Goal: Task Accomplishment & Management: Manage account settings

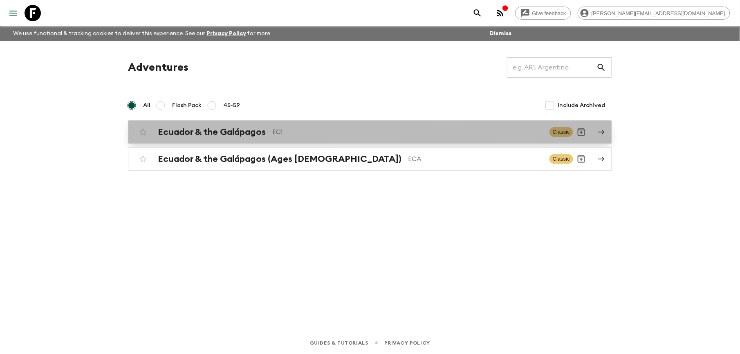
click at [237, 131] on h2 "Ecuador & the Galápagos" at bounding box center [212, 132] width 108 height 11
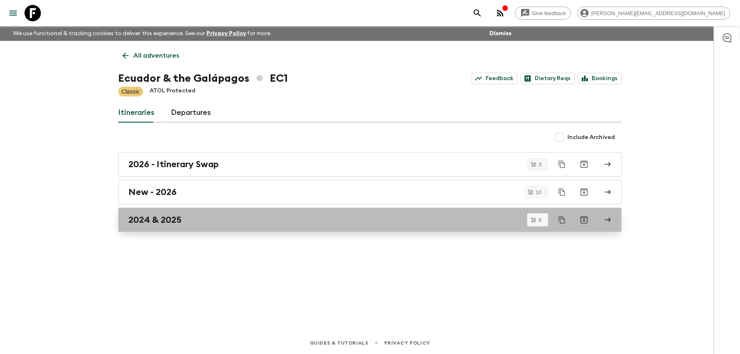
click at [146, 217] on h2 "2024 & 2025" at bounding box center [154, 220] width 53 height 11
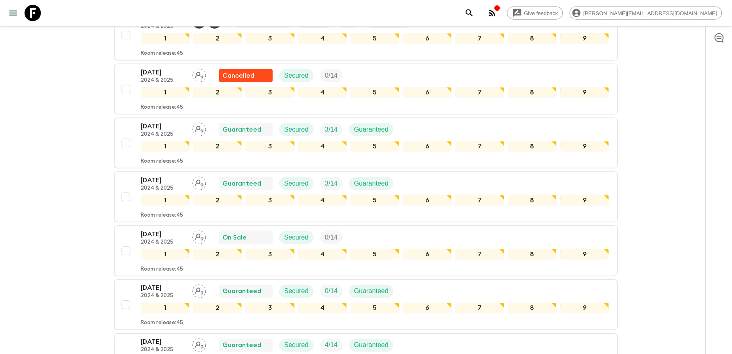
scroll to position [327, 0]
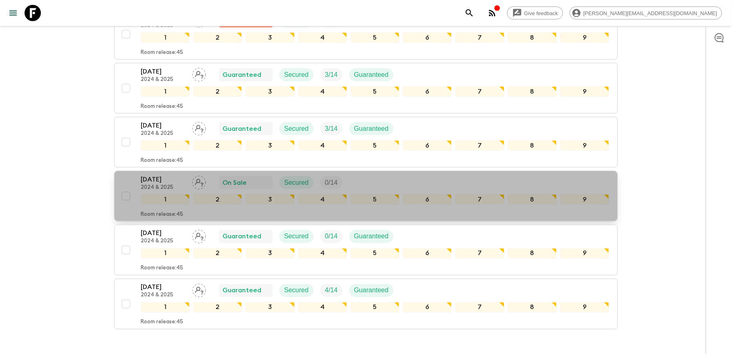
click at [161, 181] on p "[DATE]" at bounding box center [163, 180] width 45 height 10
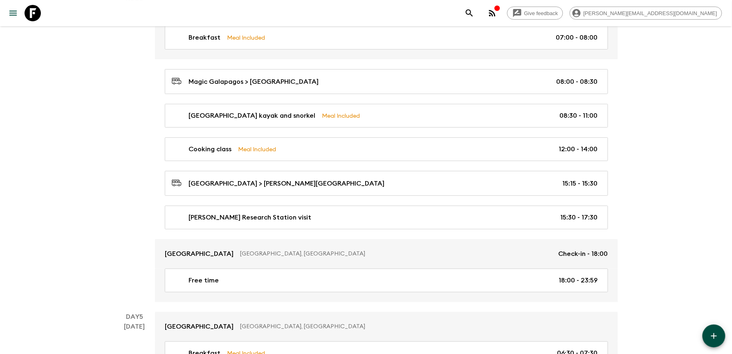
scroll to position [1090, 0]
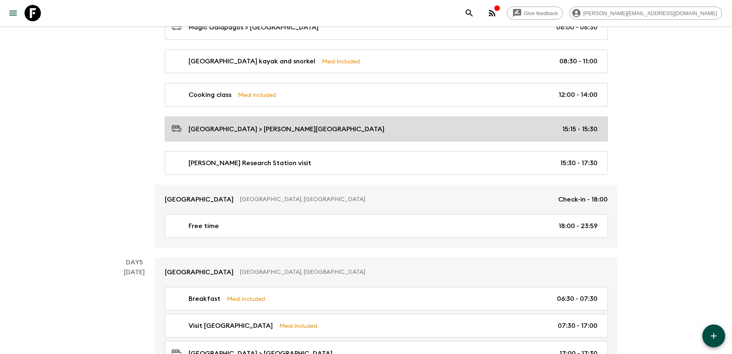
drag, startPoint x: 217, startPoint y: 210, endPoint x: 269, endPoint y: 131, distance: 94.0
click at [217, 211] on link "Angermeyer Waterfront Inn Puerto Ayora, Ecuador Check-in - 18:00" at bounding box center [386, 199] width 463 height 29
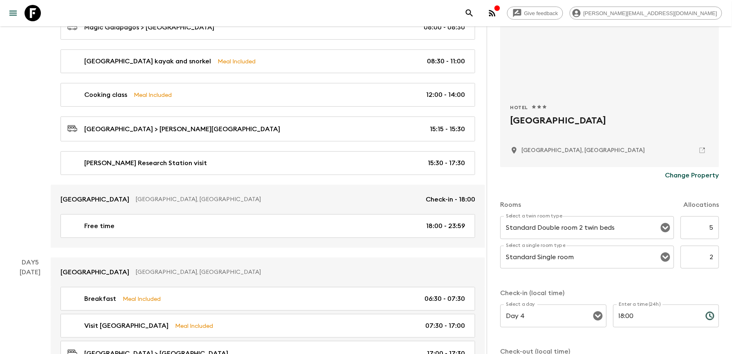
scroll to position [109, 0]
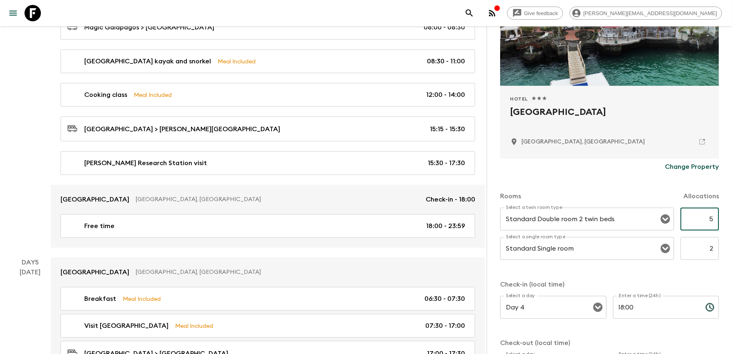
click at [700, 222] on input "5" at bounding box center [699, 219] width 38 height 23
type input "4"
click at [692, 248] on input "2" at bounding box center [699, 248] width 38 height 23
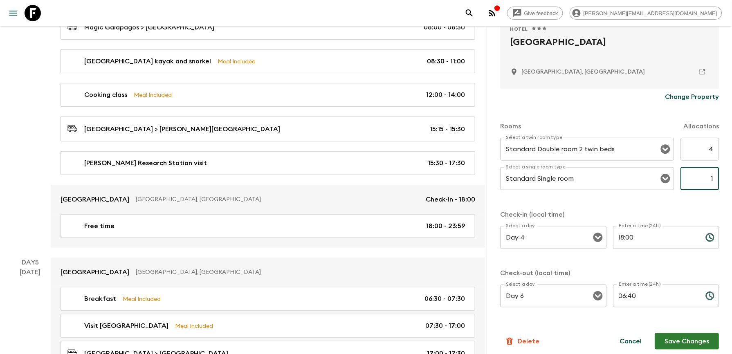
scroll to position [184, 0]
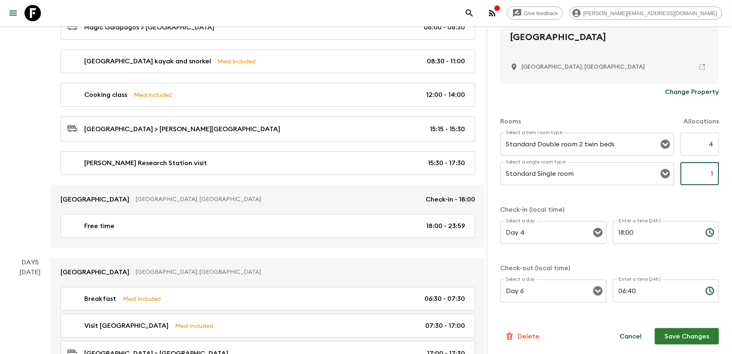
type input "1"
click at [694, 339] on button "Save Changes" at bounding box center [686, 336] width 64 height 16
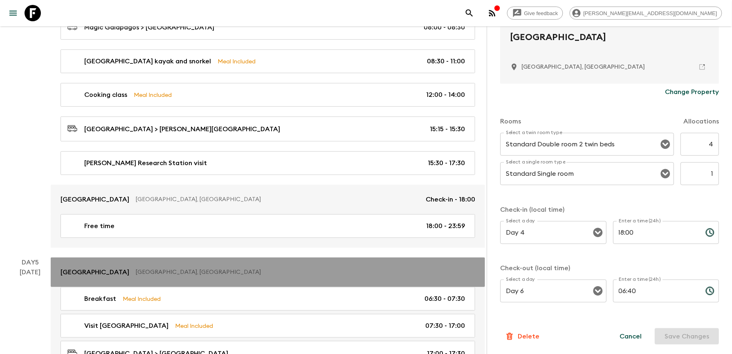
click at [107, 277] on p "[GEOGRAPHIC_DATA]" at bounding box center [94, 272] width 69 height 10
click at [129, 276] on p "[GEOGRAPHIC_DATA]" at bounding box center [94, 272] width 69 height 10
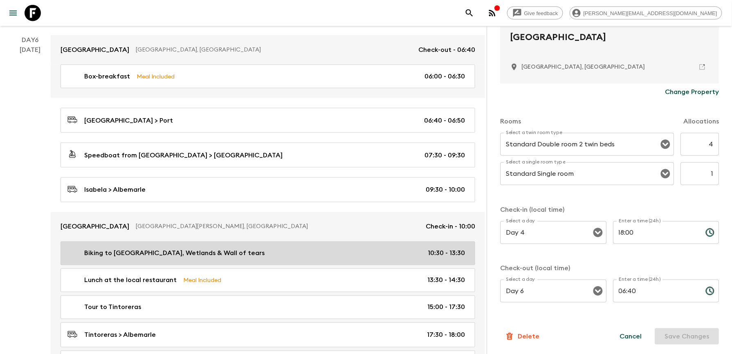
scroll to position [1471, 0]
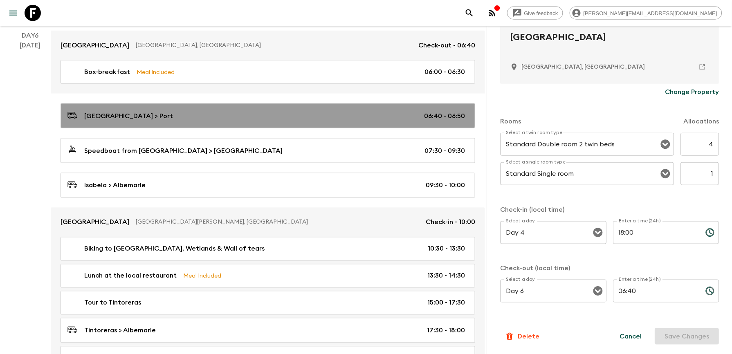
click at [114, 121] on p "[GEOGRAPHIC_DATA] > Port" at bounding box center [128, 116] width 89 height 10
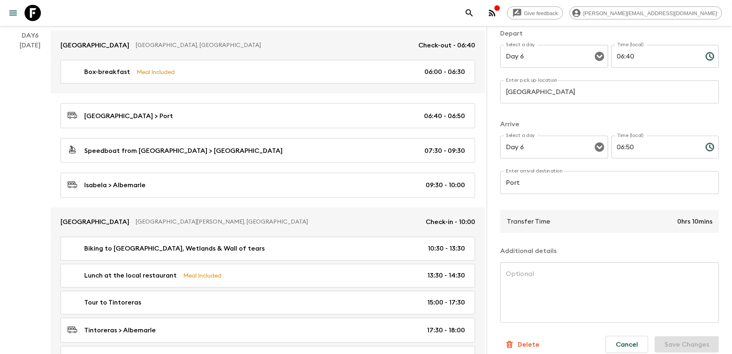
scroll to position [54, 0]
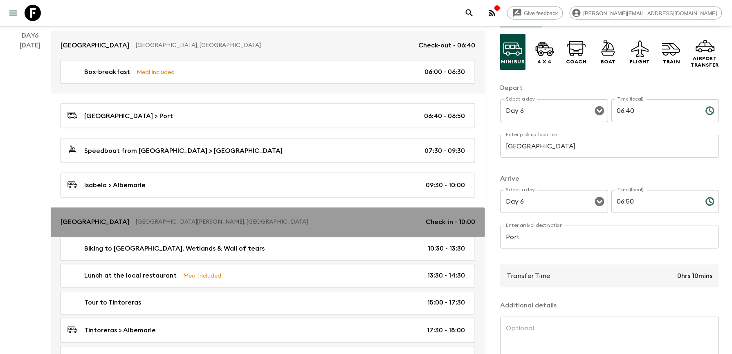
click at [89, 227] on p "Hotel Albemarle" at bounding box center [94, 222] width 69 height 10
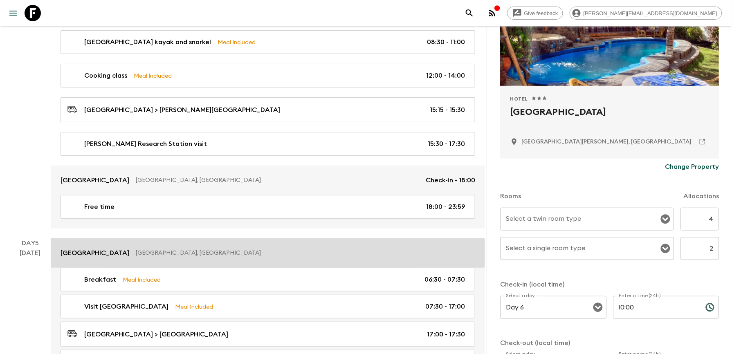
scroll to position [1090, 0]
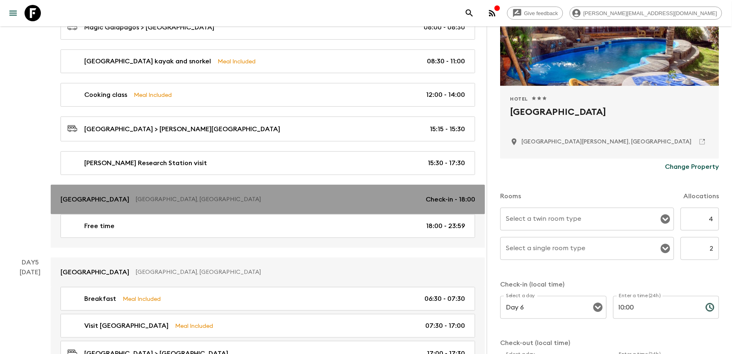
click at [123, 204] on p "[GEOGRAPHIC_DATA]" at bounding box center [94, 200] width 69 height 10
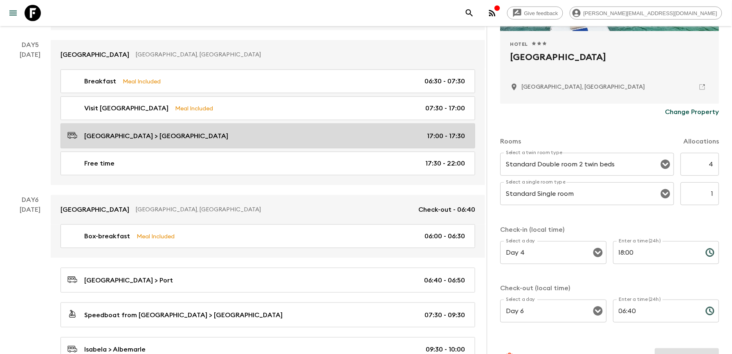
scroll to position [1308, 0]
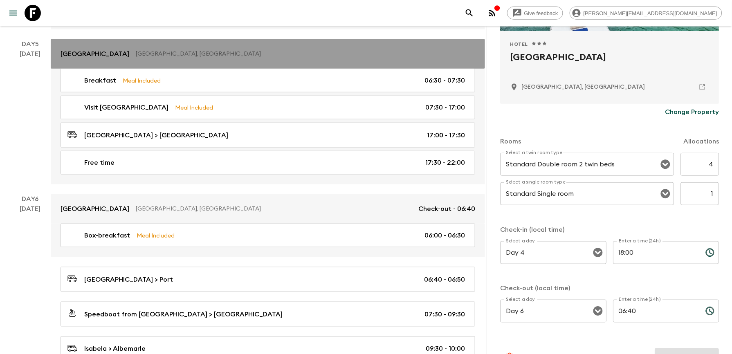
click at [123, 54] on link "Angermeyer Waterfront Inn Puerto Ayora, Ecuador" at bounding box center [268, 53] width 434 height 29
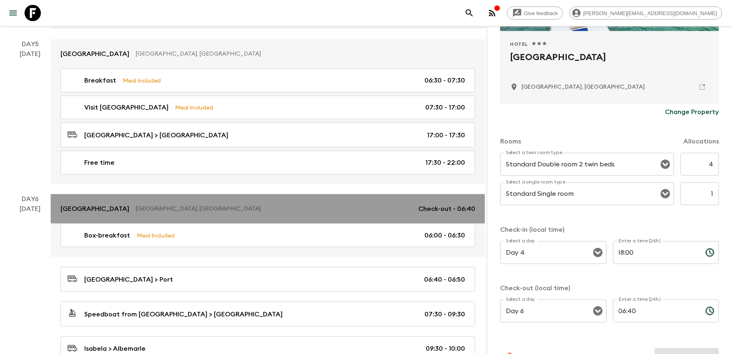
click at [129, 214] on p "[GEOGRAPHIC_DATA]" at bounding box center [94, 209] width 69 height 10
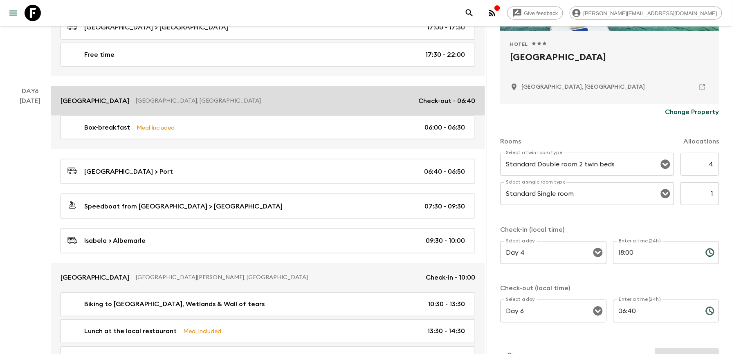
scroll to position [1417, 0]
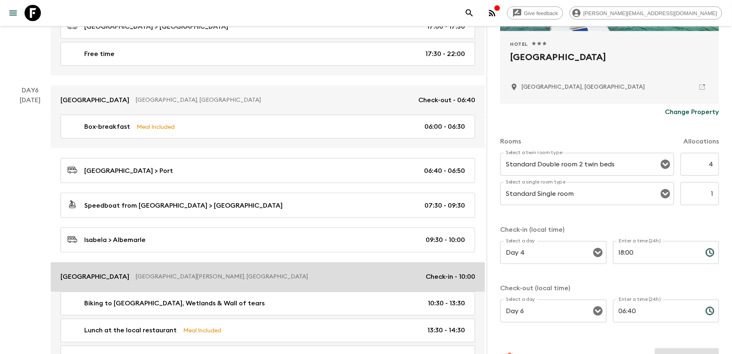
click at [71, 282] on p "Hotel Albemarle" at bounding box center [94, 277] width 69 height 10
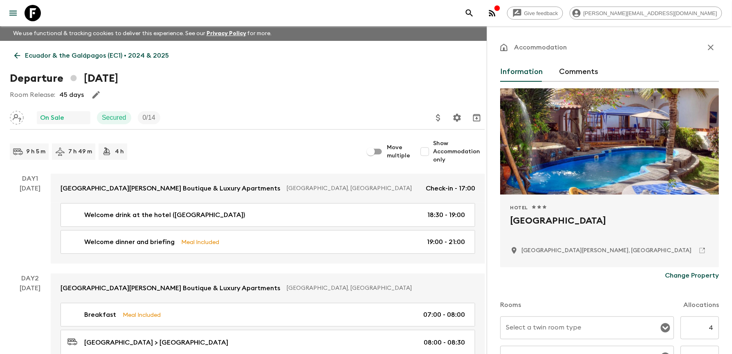
click at [22, 56] on link "Ecuador & the Galápagos (EC1) • 2024 & 2025" at bounding box center [91, 55] width 163 height 16
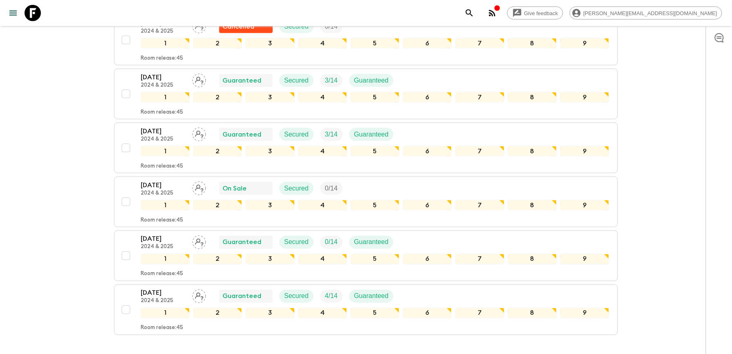
scroll to position [327, 0]
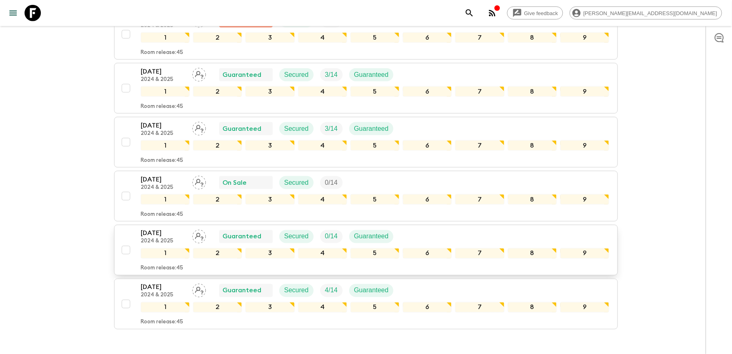
click at [151, 238] on p "[DATE]" at bounding box center [163, 233] width 45 height 10
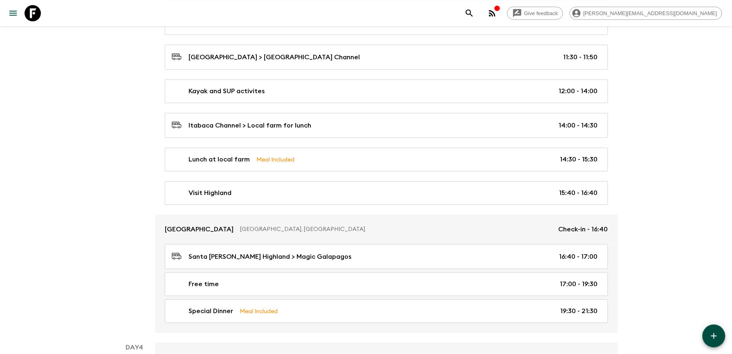
scroll to position [708, 0]
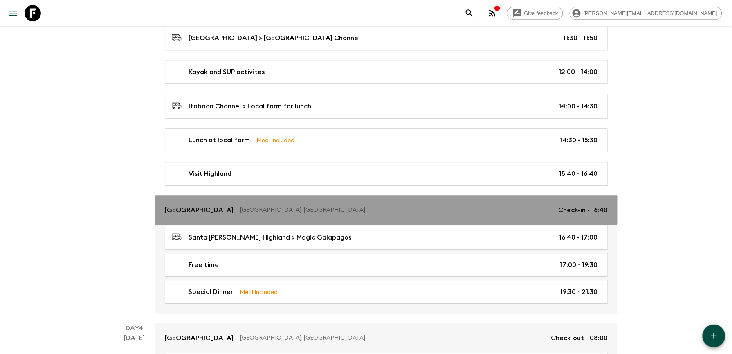
click at [222, 213] on p "[GEOGRAPHIC_DATA]" at bounding box center [199, 210] width 69 height 10
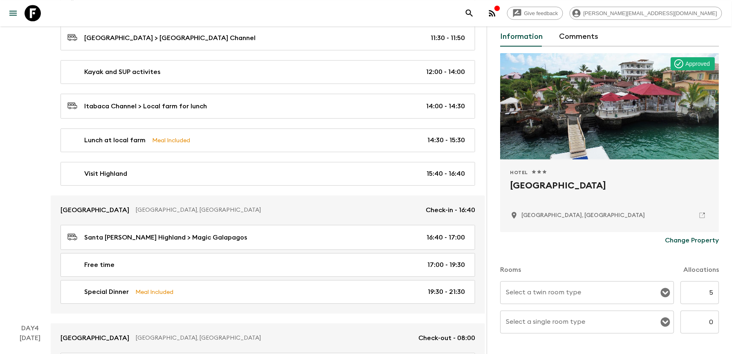
scroll to position [54, 0]
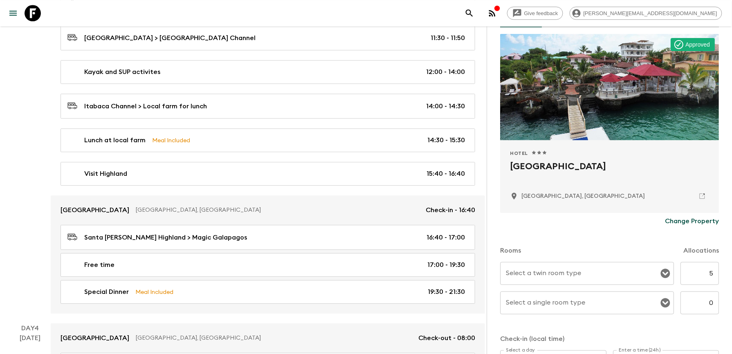
click at [690, 272] on input "5" at bounding box center [699, 273] width 38 height 23
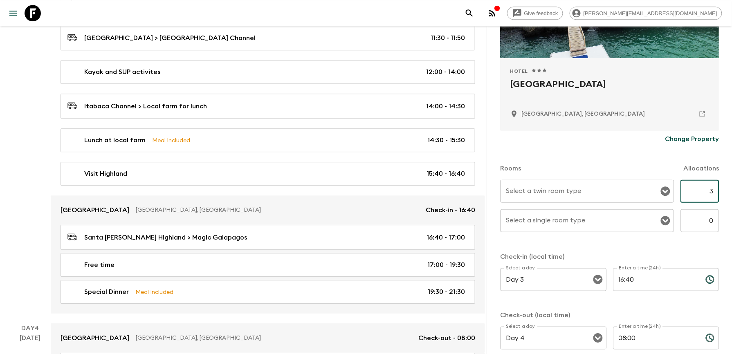
scroll to position [184, 0]
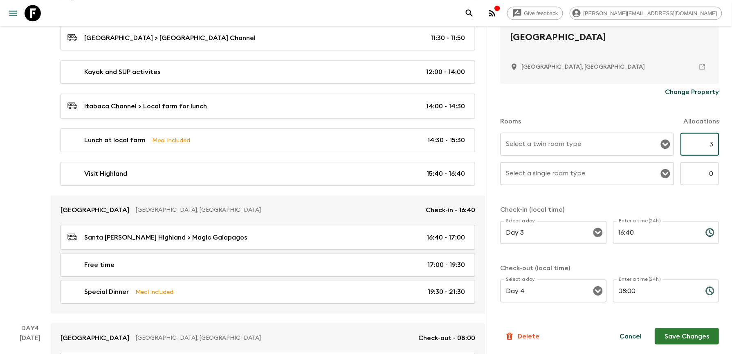
type input "3"
click at [689, 338] on button "Save Changes" at bounding box center [686, 336] width 64 height 16
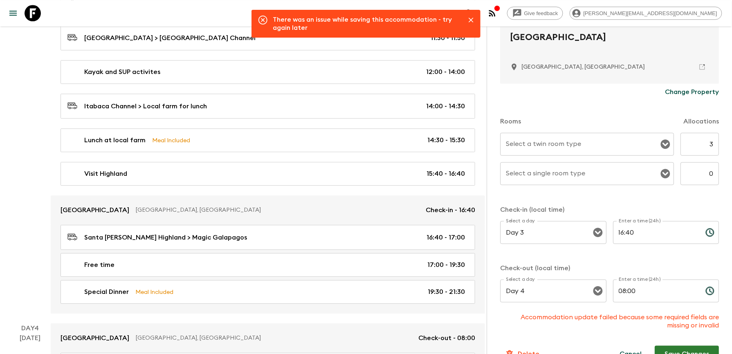
scroll to position [201, 0]
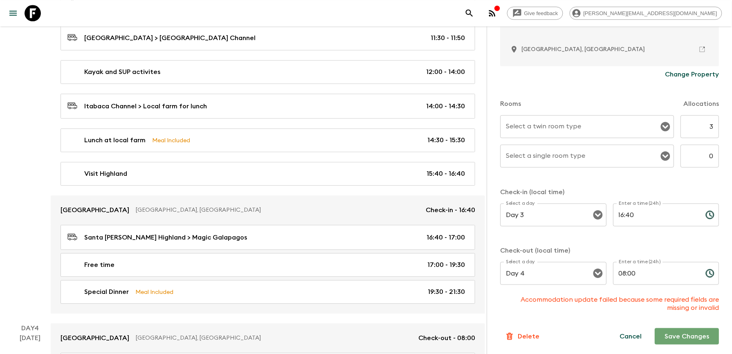
click at [690, 337] on button "Save Changes" at bounding box center [686, 336] width 64 height 16
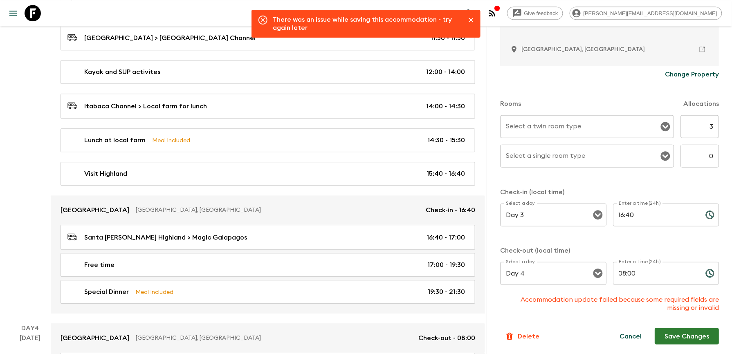
click at [471, 13] on div at bounding box center [467, 23] width 19 height 23
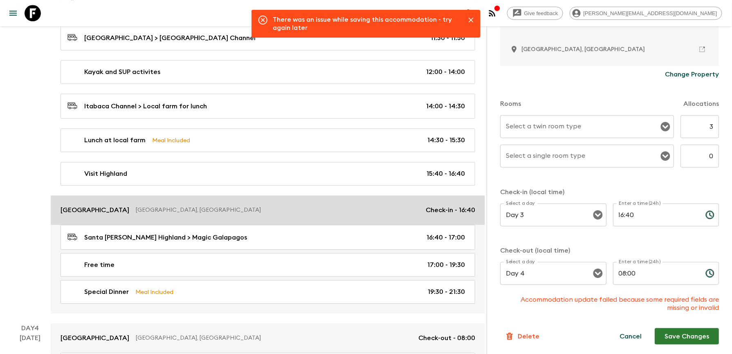
scroll to position [763, 0]
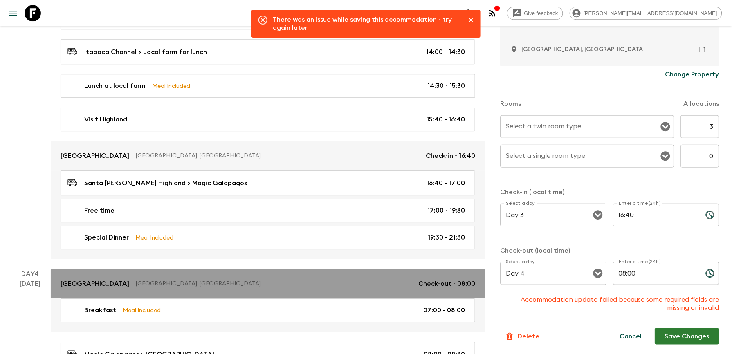
click at [123, 289] on p "[GEOGRAPHIC_DATA]" at bounding box center [94, 284] width 69 height 10
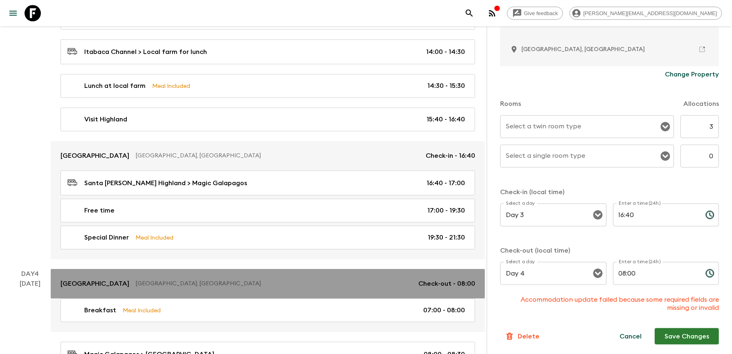
click at [128, 284] on p "[GEOGRAPHIC_DATA]" at bounding box center [94, 284] width 69 height 10
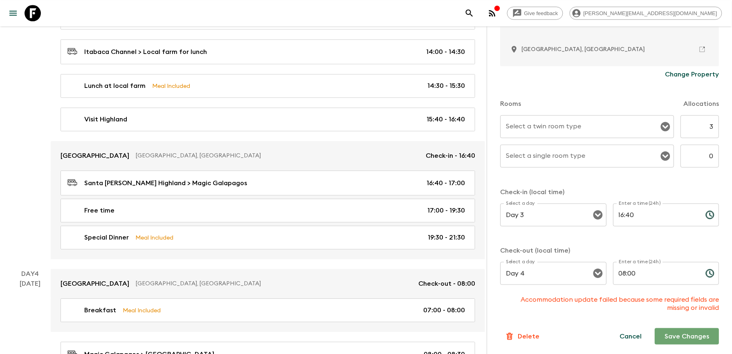
click at [669, 331] on button "Save Changes" at bounding box center [686, 336] width 64 height 16
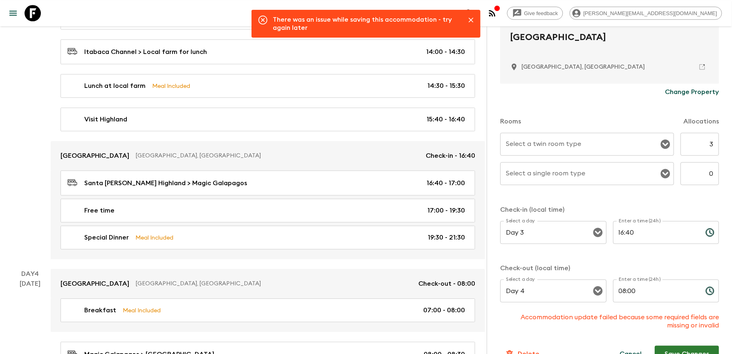
scroll to position [201, 0]
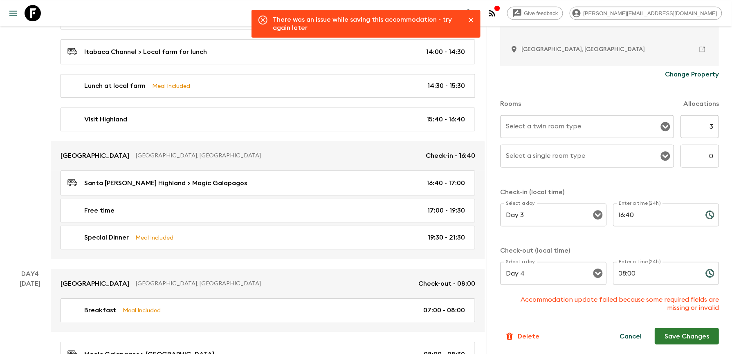
click at [470, 17] on icon "Close" at bounding box center [471, 20] width 8 height 8
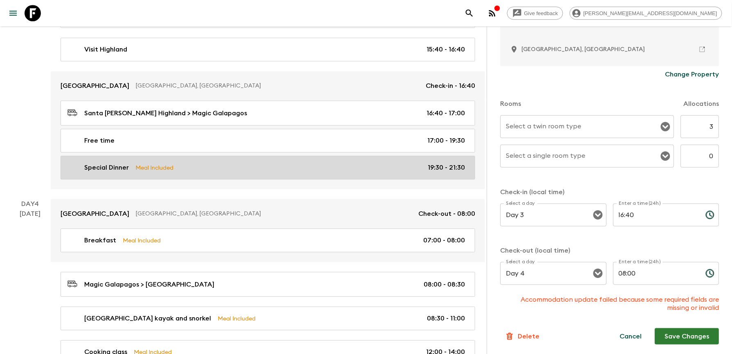
scroll to position [817, 0]
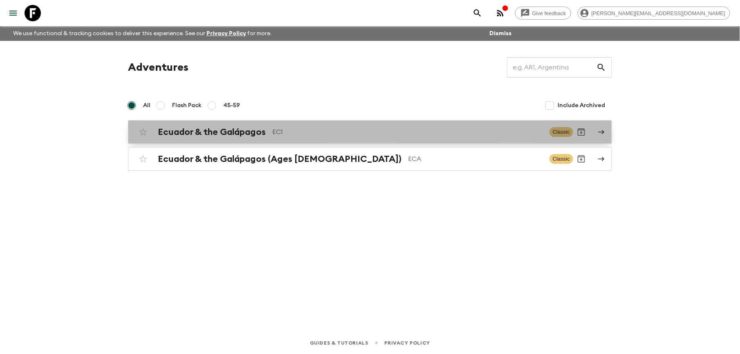
click at [228, 134] on h2 "Ecuador & the Galápagos" at bounding box center [212, 132] width 108 height 11
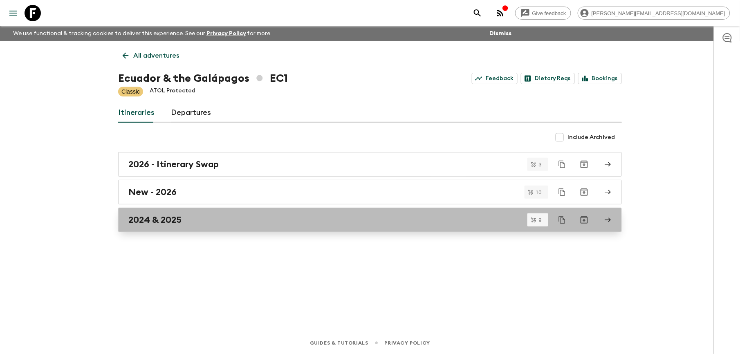
click at [164, 222] on h2 "2024 & 2025" at bounding box center [154, 220] width 53 height 11
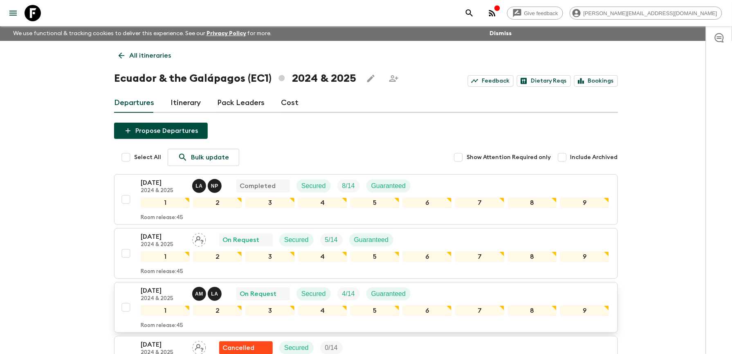
click at [159, 291] on p "[DATE]" at bounding box center [163, 291] width 45 height 10
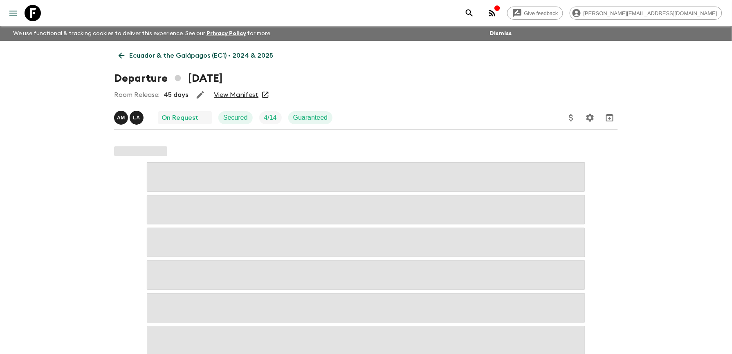
click at [169, 55] on p "Ecuador & the Galápagos (EC1) • 2024 & 2025" at bounding box center [201, 56] width 144 height 10
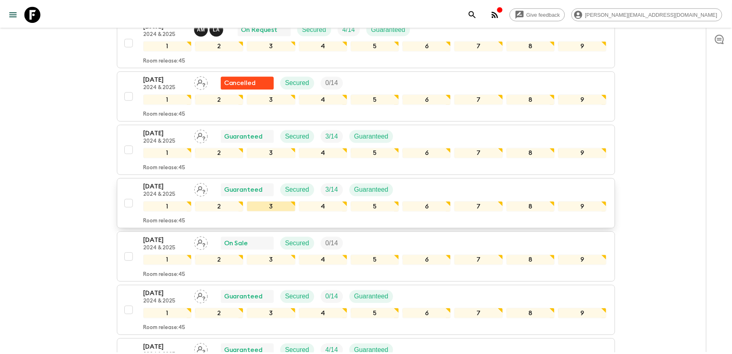
scroll to position [272, 0]
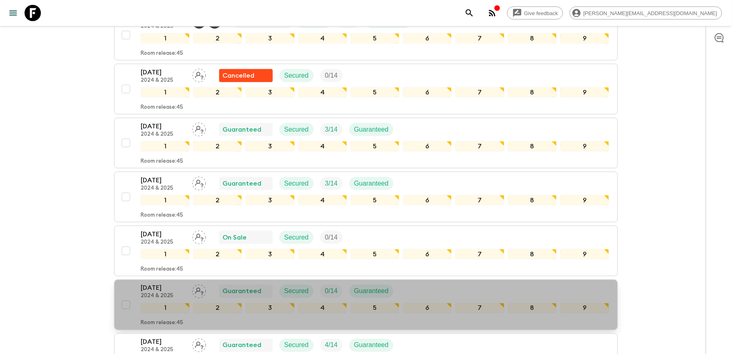
click at [150, 293] on p "[DATE]" at bounding box center [163, 288] width 45 height 10
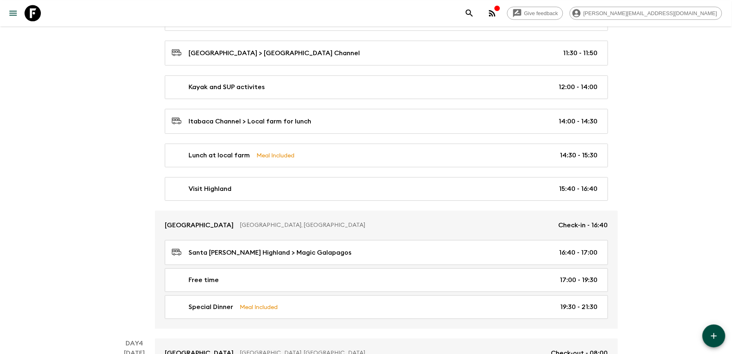
scroll to position [708, 0]
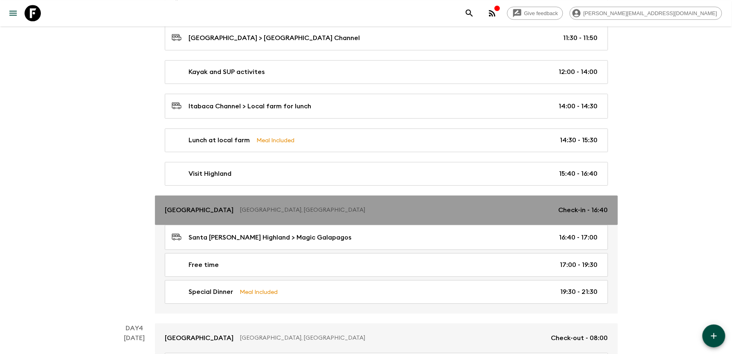
click at [234, 221] on link "[GEOGRAPHIC_DATA] [GEOGRAPHIC_DATA], [GEOGRAPHIC_DATA] Check-in - 16:40" at bounding box center [386, 209] width 463 height 29
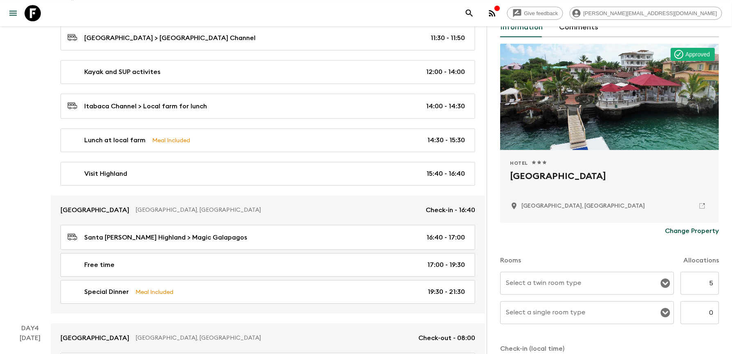
scroll to position [109, 0]
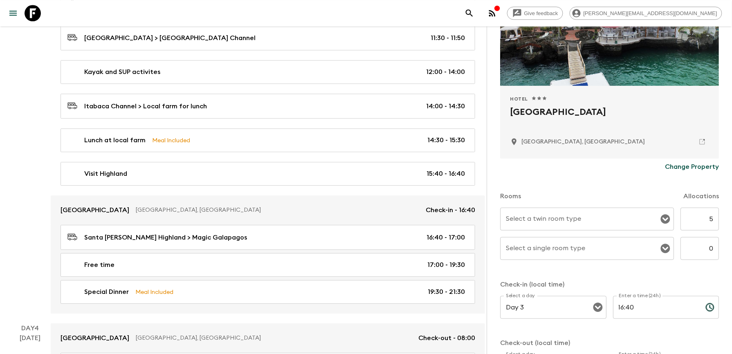
click at [698, 217] on input "5" at bounding box center [699, 219] width 38 height 23
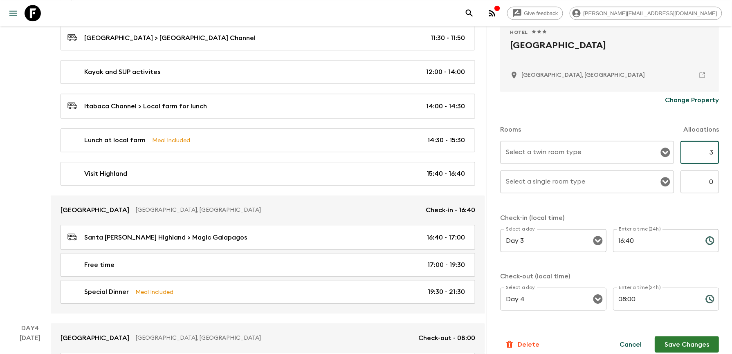
scroll to position [184, 0]
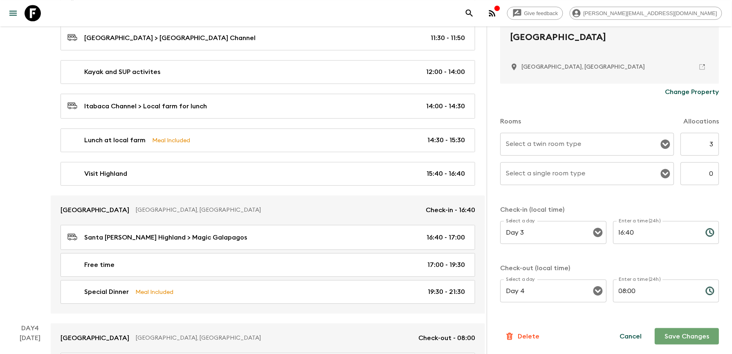
click at [682, 333] on button "Save Changes" at bounding box center [686, 336] width 64 height 16
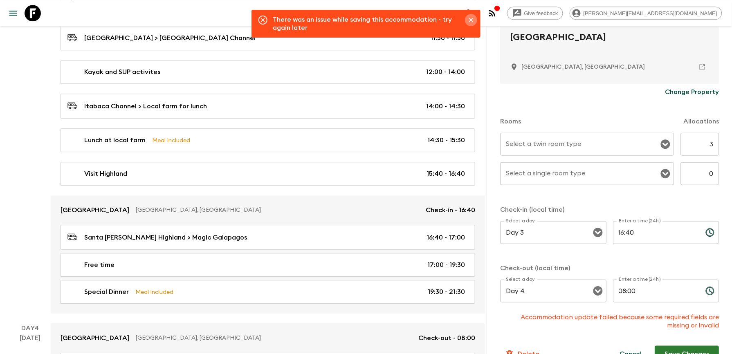
click at [471, 23] on icon "Close" at bounding box center [471, 20] width 8 height 8
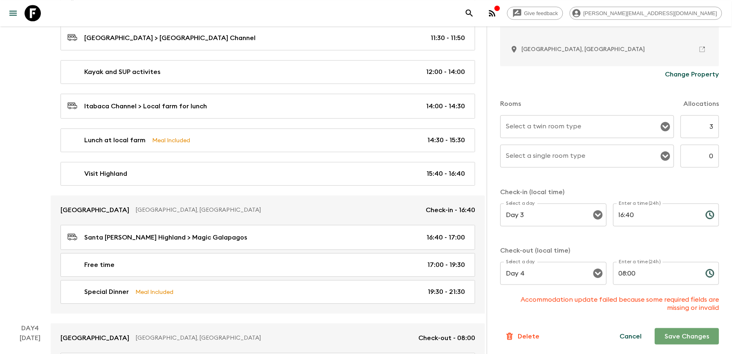
click at [684, 332] on button "Save Changes" at bounding box center [686, 336] width 64 height 16
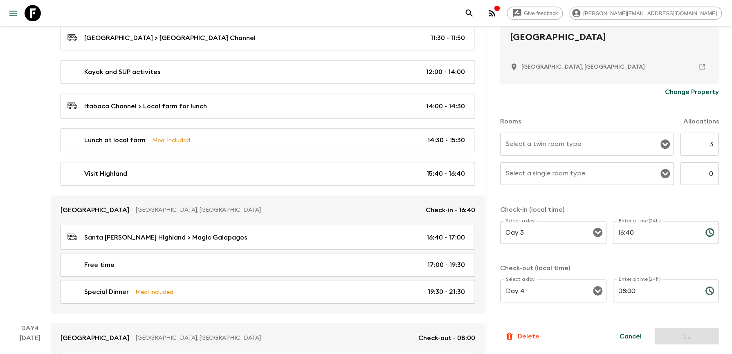
scroll to position [201, 0]
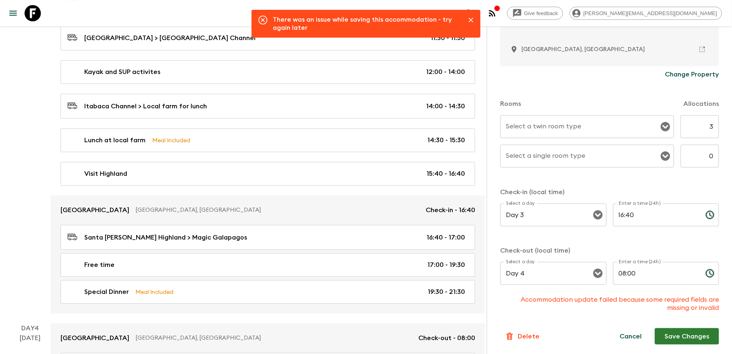
click at [470, 23] on icon "Close" at bounding box center [471, 20] width 8 height 8
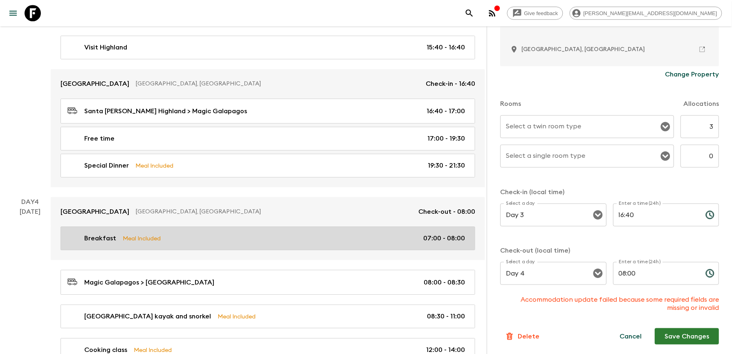
scroll to position [872, 0]
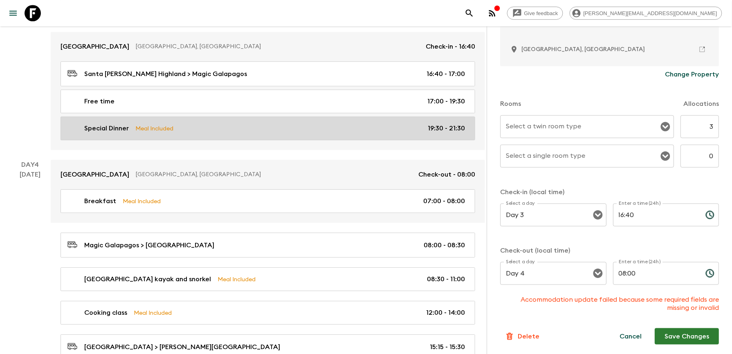
drag, startPoint x: 89, startPoint y: 178, endPoint x: 346, endPoint y: 128, distance: 261.5
click at [89, 179] on p "[GEOGRAPHIC_DATA]" at bounding box center [94, 175] width 69 height 10
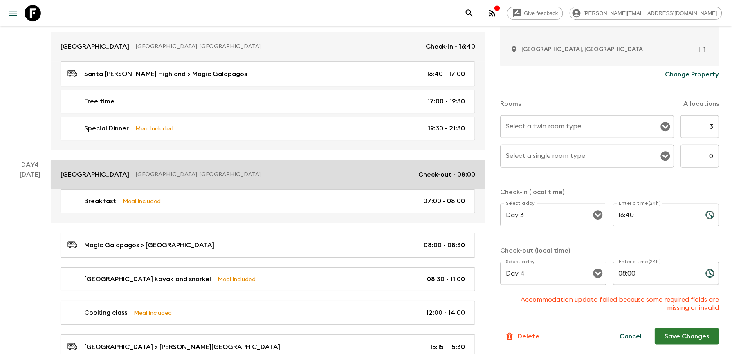
click at [122, 177] on p "[GEOGRAPHIC_DATA]" at bounding box center [94, 175] width 69 height 10
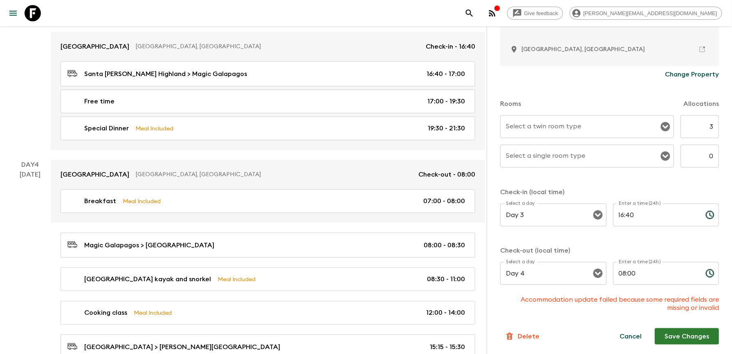
drag, startPoint x: 506, startPoint y: 78, endPoint x: 526, endPoint y: 60, distance: 27.5
click at [506, 78] on div "Change Property" at bounding box center [609, 74] width 219 height 16
drag, startPoint x: 668, startPoint y: 333, endPoint x: 668, endPoint y: 338, distance: 5.7
click at [668, 338] on button "Save Changes" at bounding box center [686, 336] width 64 height 16
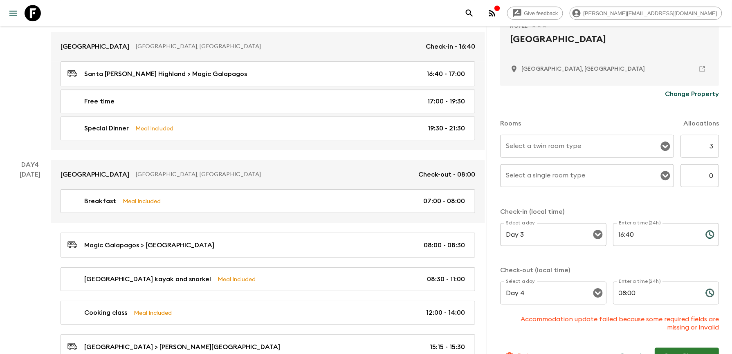
scroll to position [201, 0]
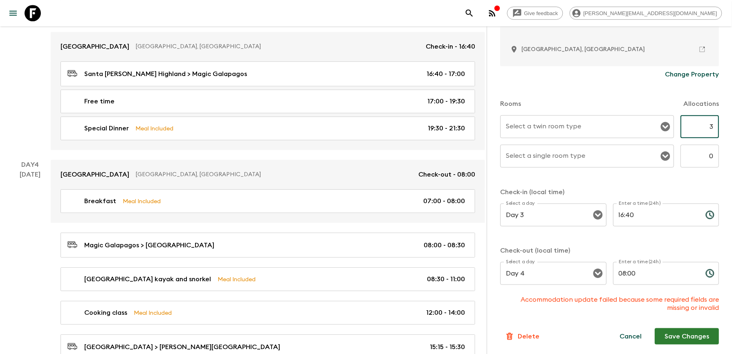
click at [700, 127] on input "3" at bounding box center [699, 126] width 38 height 23
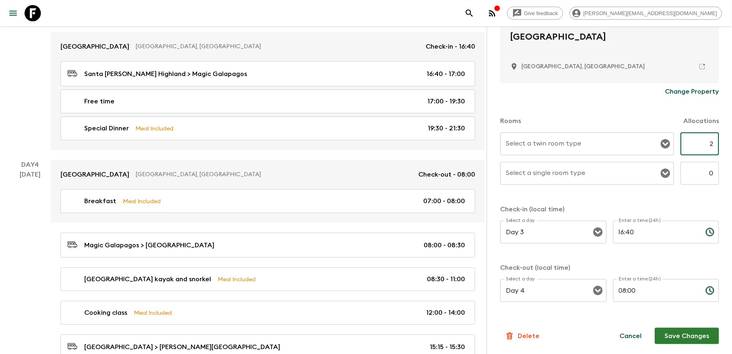
scroll to position [184, 0]
type input "2"
click at [705, 173] on input "0" at bounding box center [699, 173] width 38 height 23
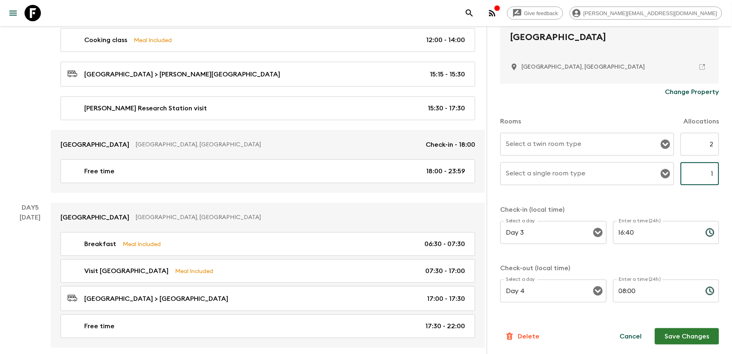
type input "1"
click at [695, 333] on button "Save Changes" at bounding box center [686, 336] width 64 height 16
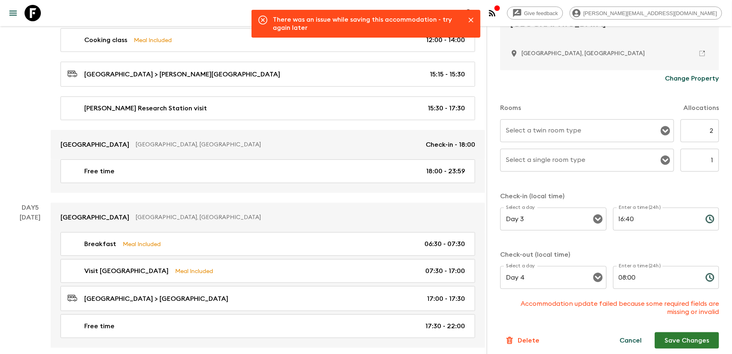
scroll to position [201, 0]
